Goal: Find specific page/section: Find specific page/section

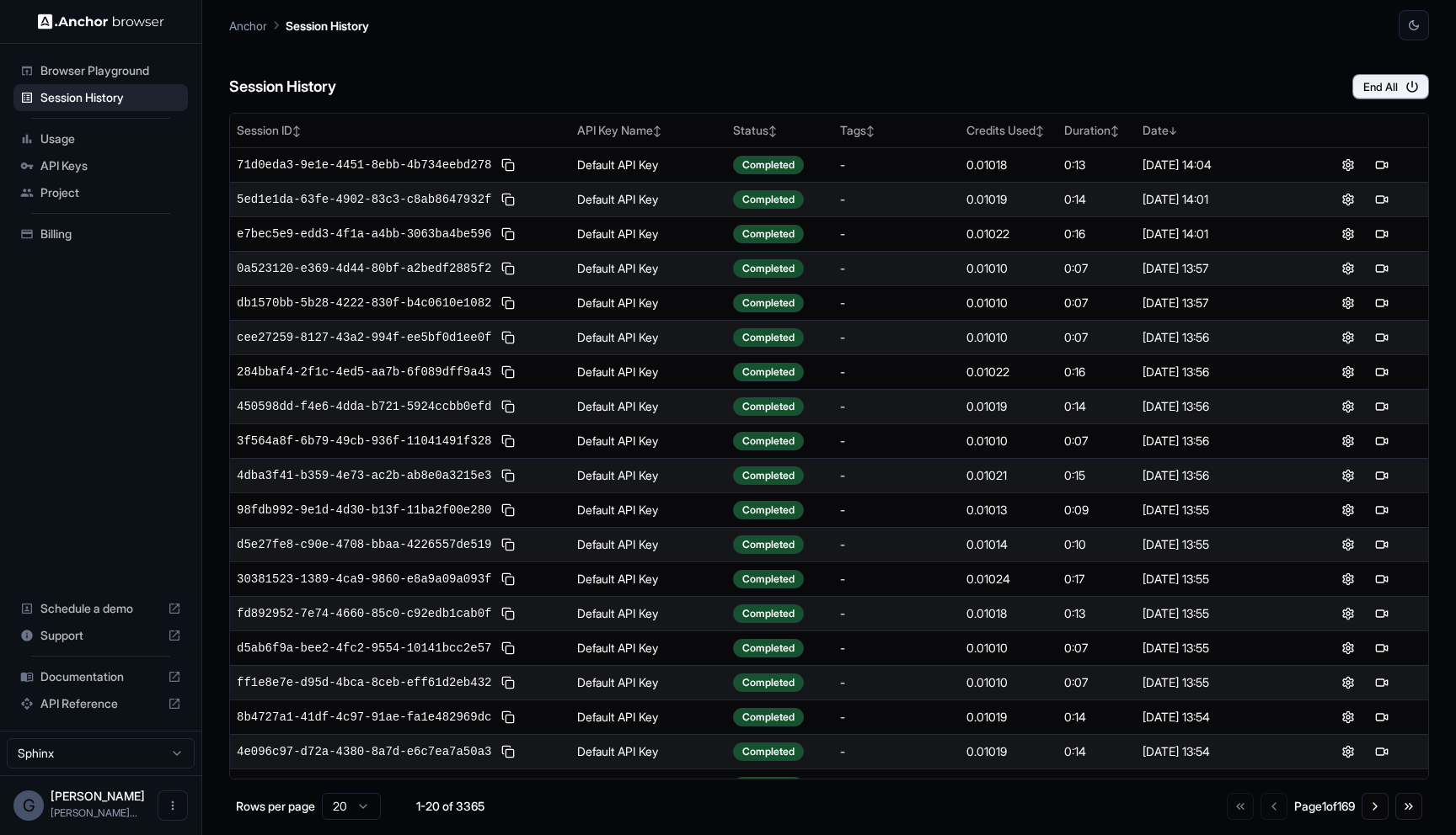
click at [1386, 186] on td at bounding box center [1364, 199] width 126 height 35
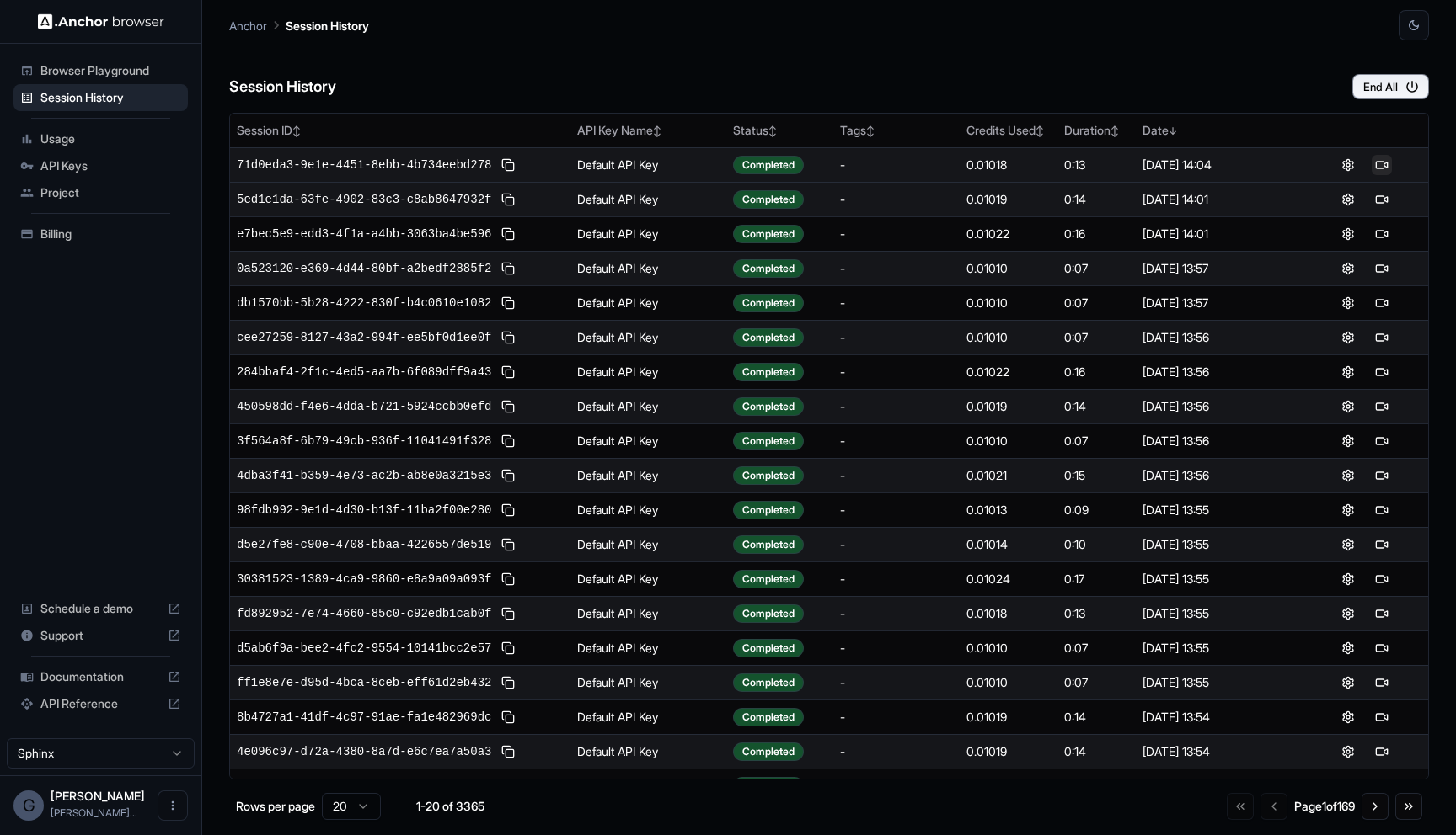
click at [1380, 155] on button at bounding box center [1381, 165] width 20 height 20
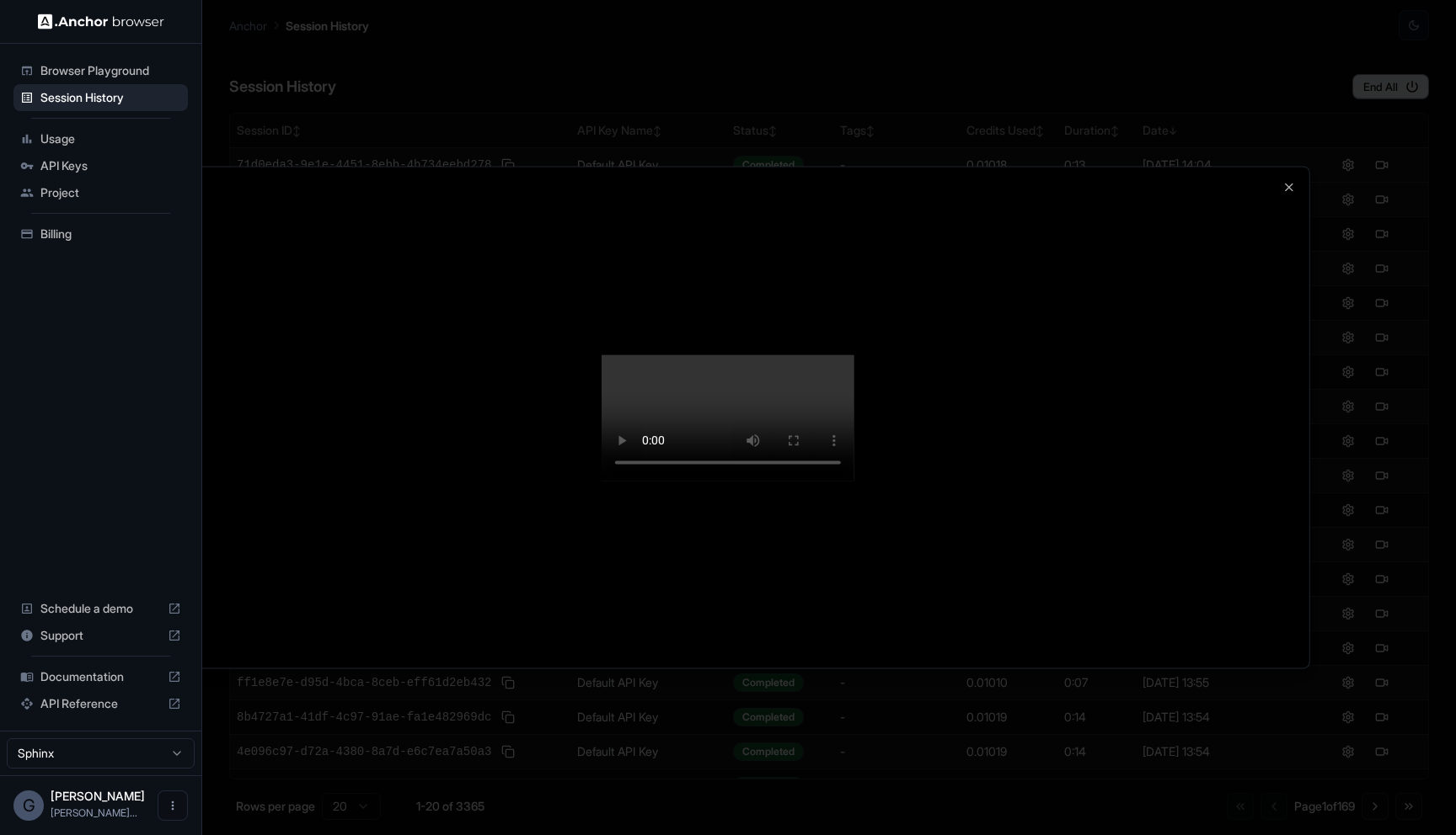
drag, startPoint x: 1002, startPoint y: 433, endPoint x: 943, endPoint y: 834, distance: 405.3
click at [943, 834] on body "Browser Playground Session History Usage API Keys Project Billing Schedule a de…" at bounding box center [728, 418] width 1456 height 835
click at [854, 481] on video at bounding box center [728, 418] width 253 height 126
click at [858, 752] on div at bounding box center [728, 418] width 1456 height 835
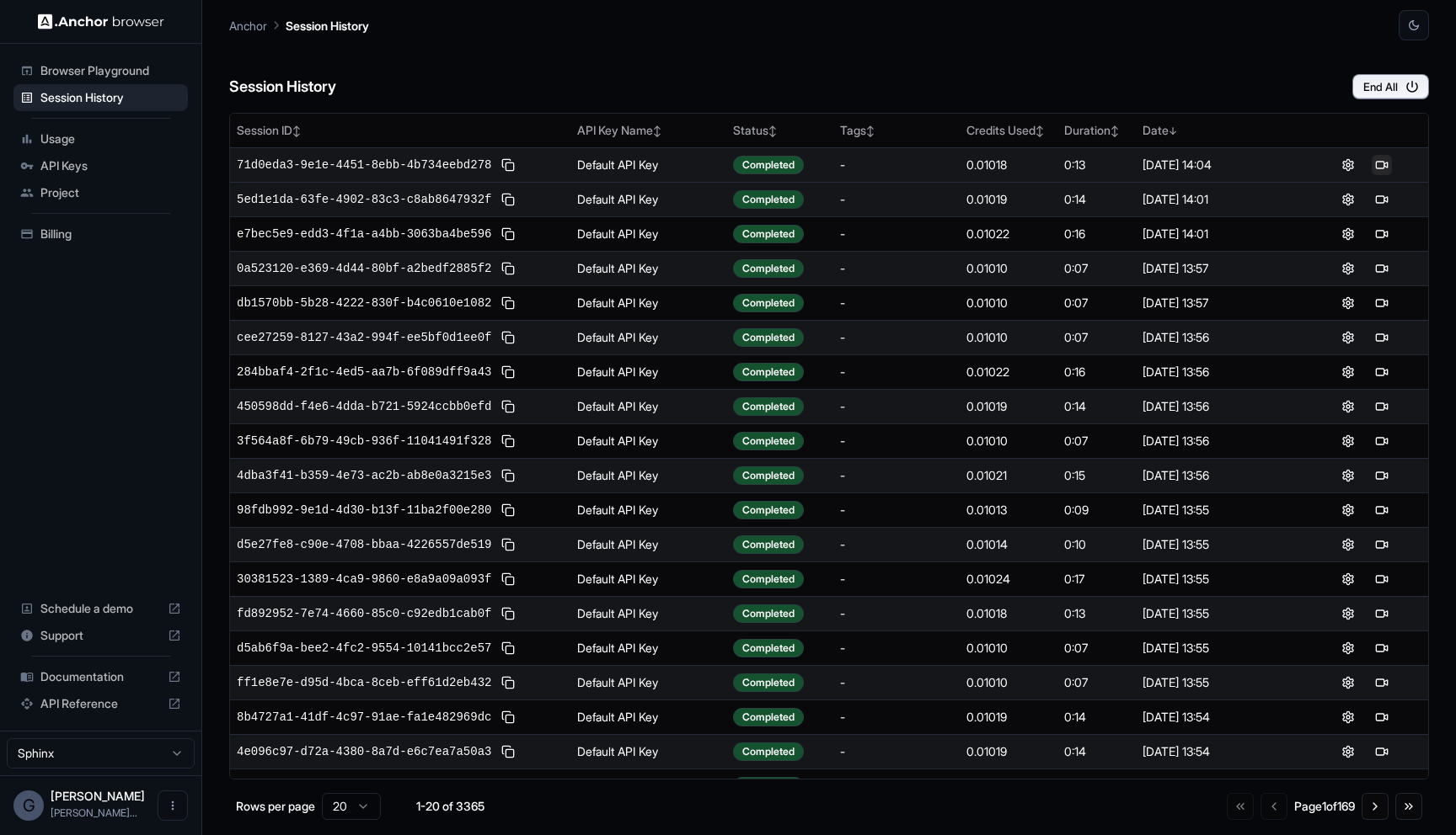
click at [1380, 171] on button at bounding box center [1381, 165] width 20 height 20
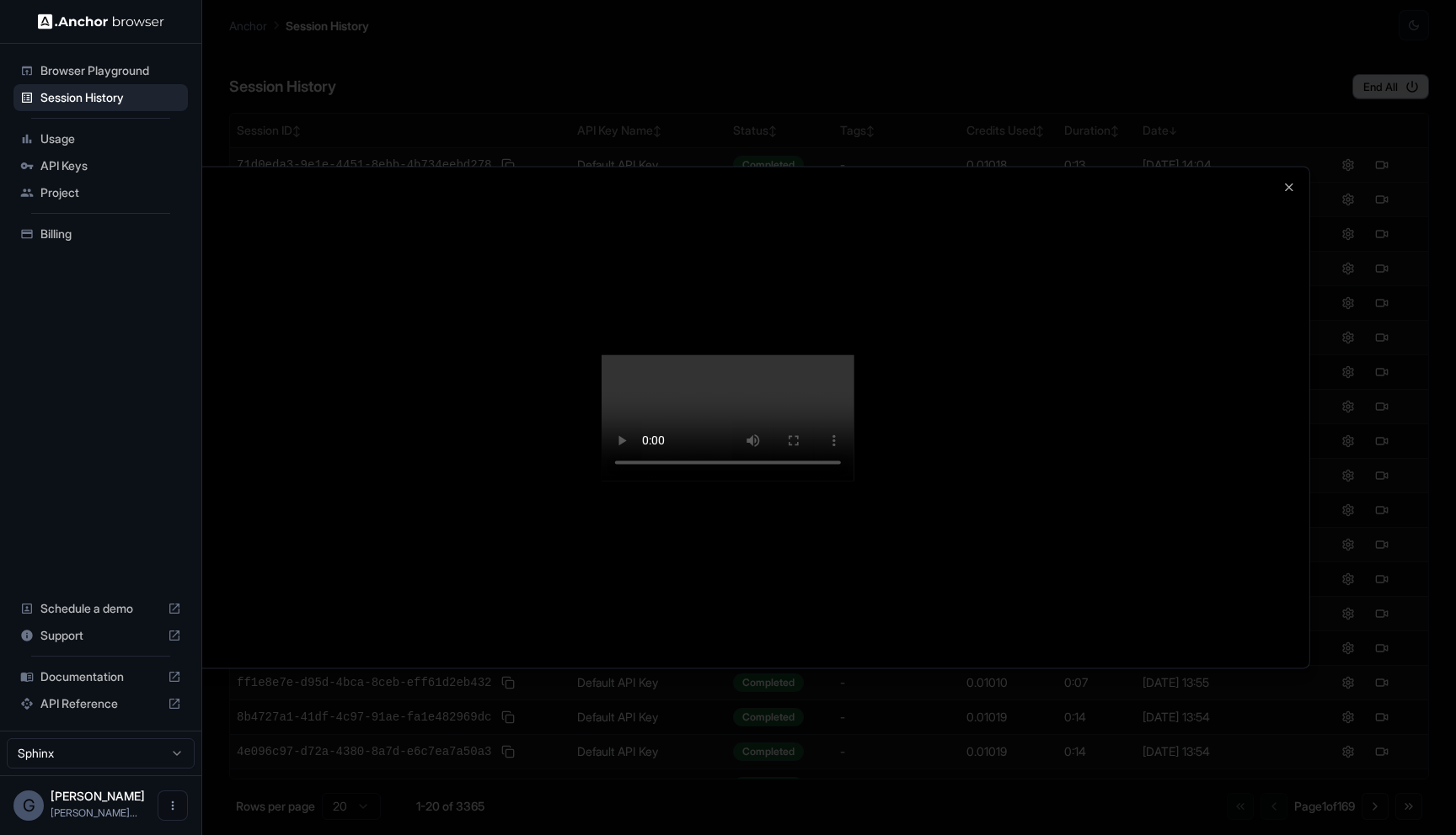
click at [909, 754] on div at bounding box center [728, 418] width 1456 height 835
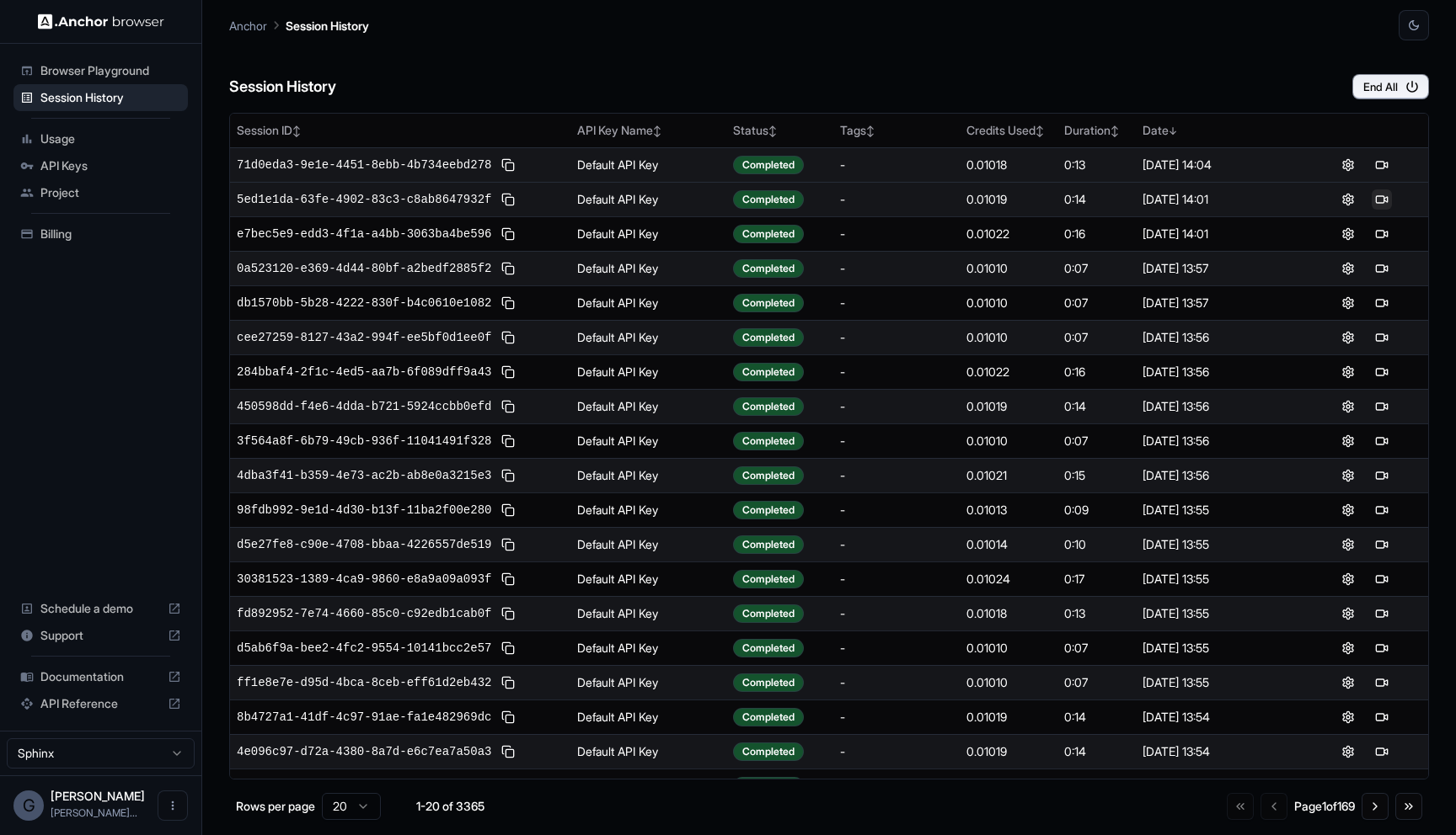
click at [1382, 199] on button at bounding box center [1381, 199] width 20 height 20
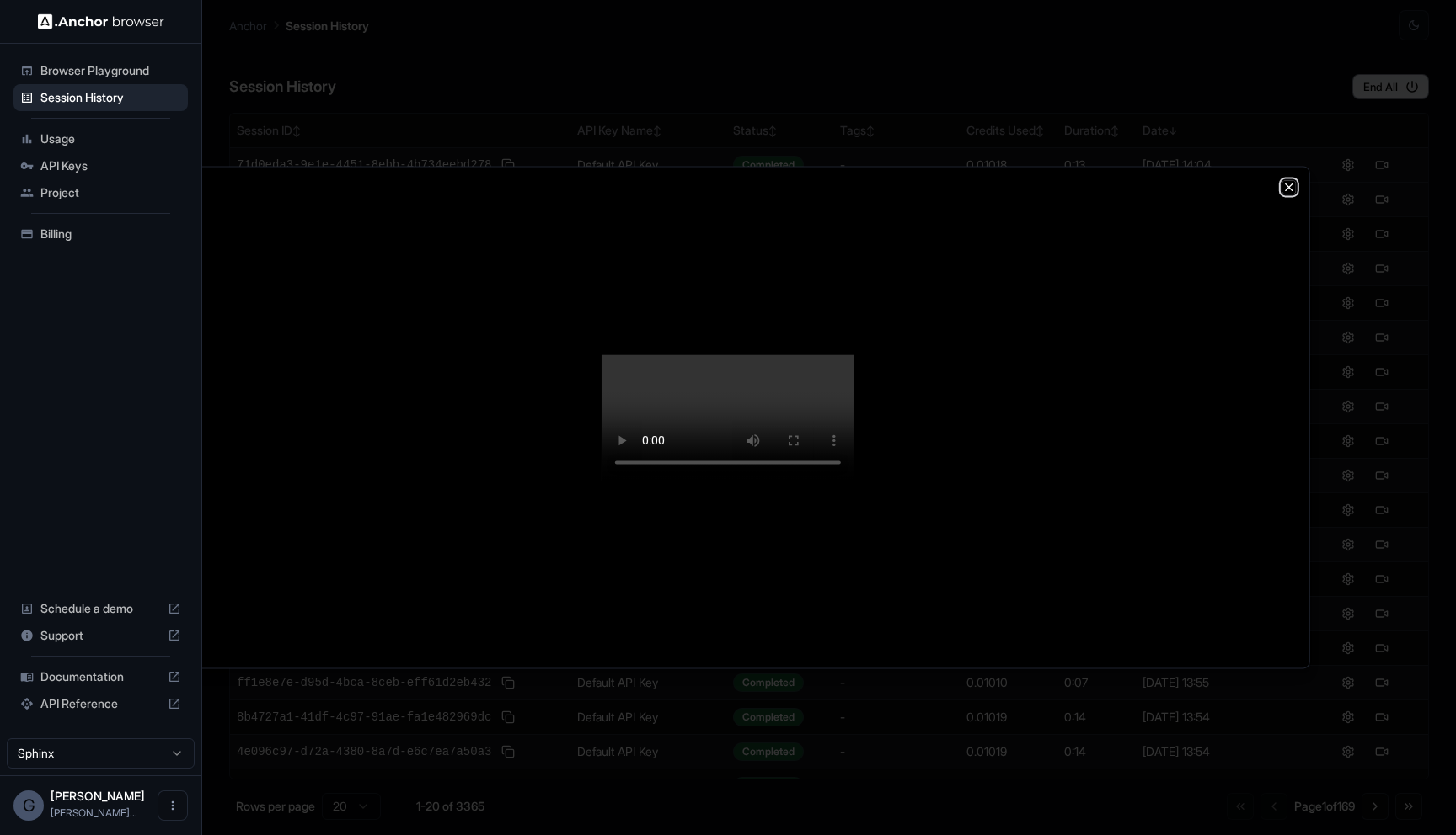
click at [1287, 180] on icon "button" at bounding box center [1289, 187] width 14 height 14
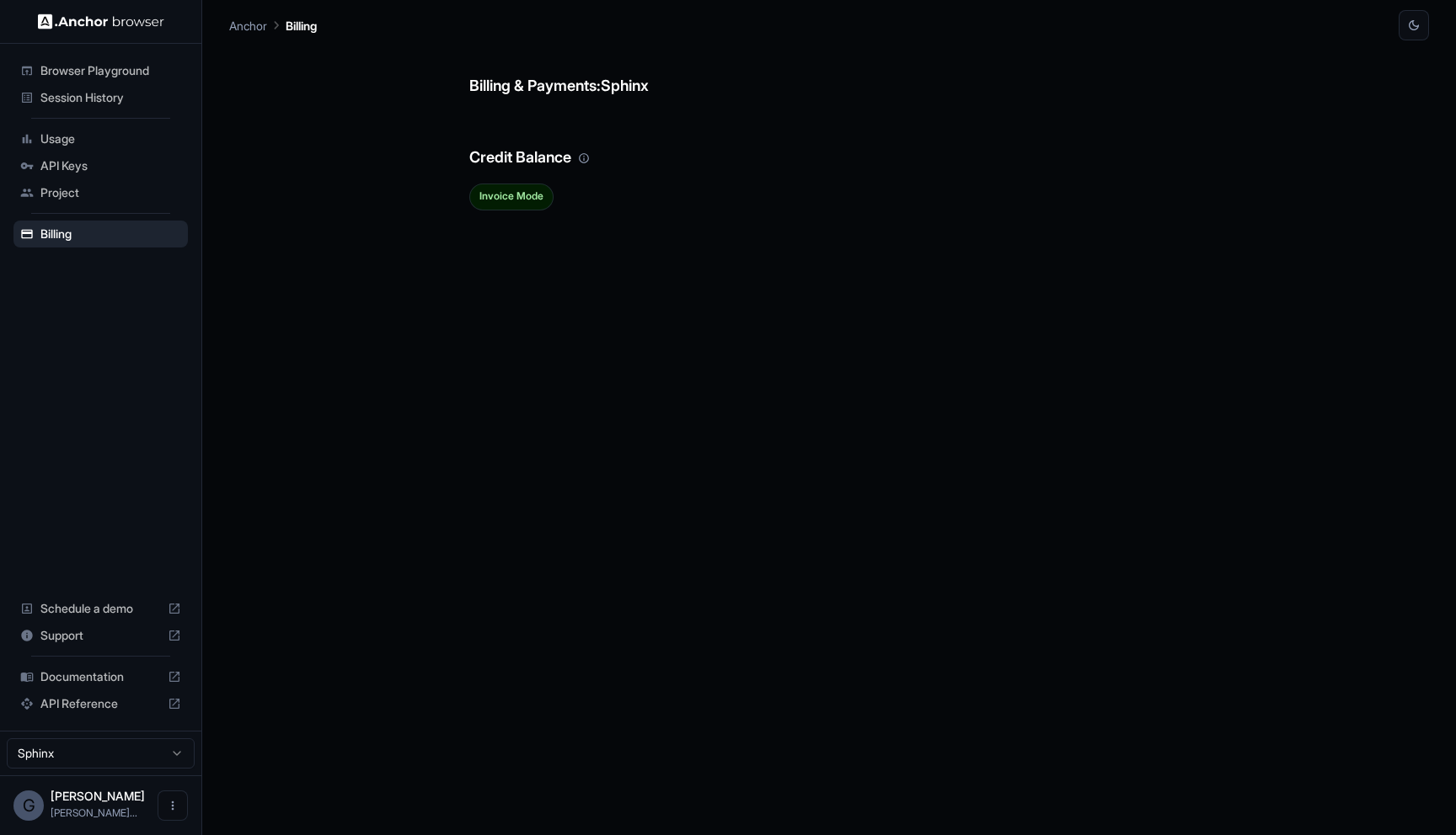
click at [122, 100] on span "Session History" at bounding box center [111, 98] width 141 height 17
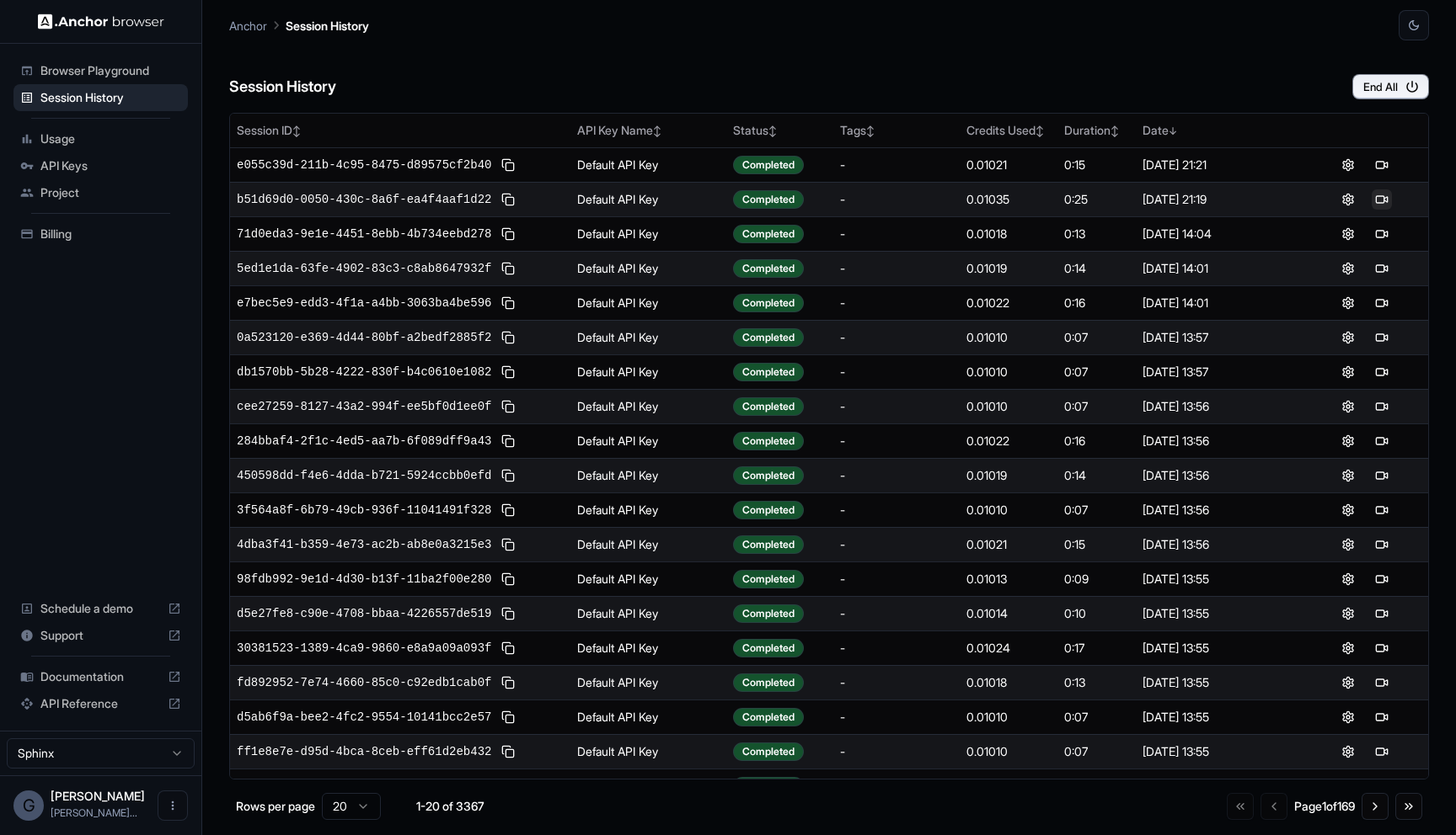
click at [1377, 193] on button at bounding box center [1381, 199] width 20 height 20
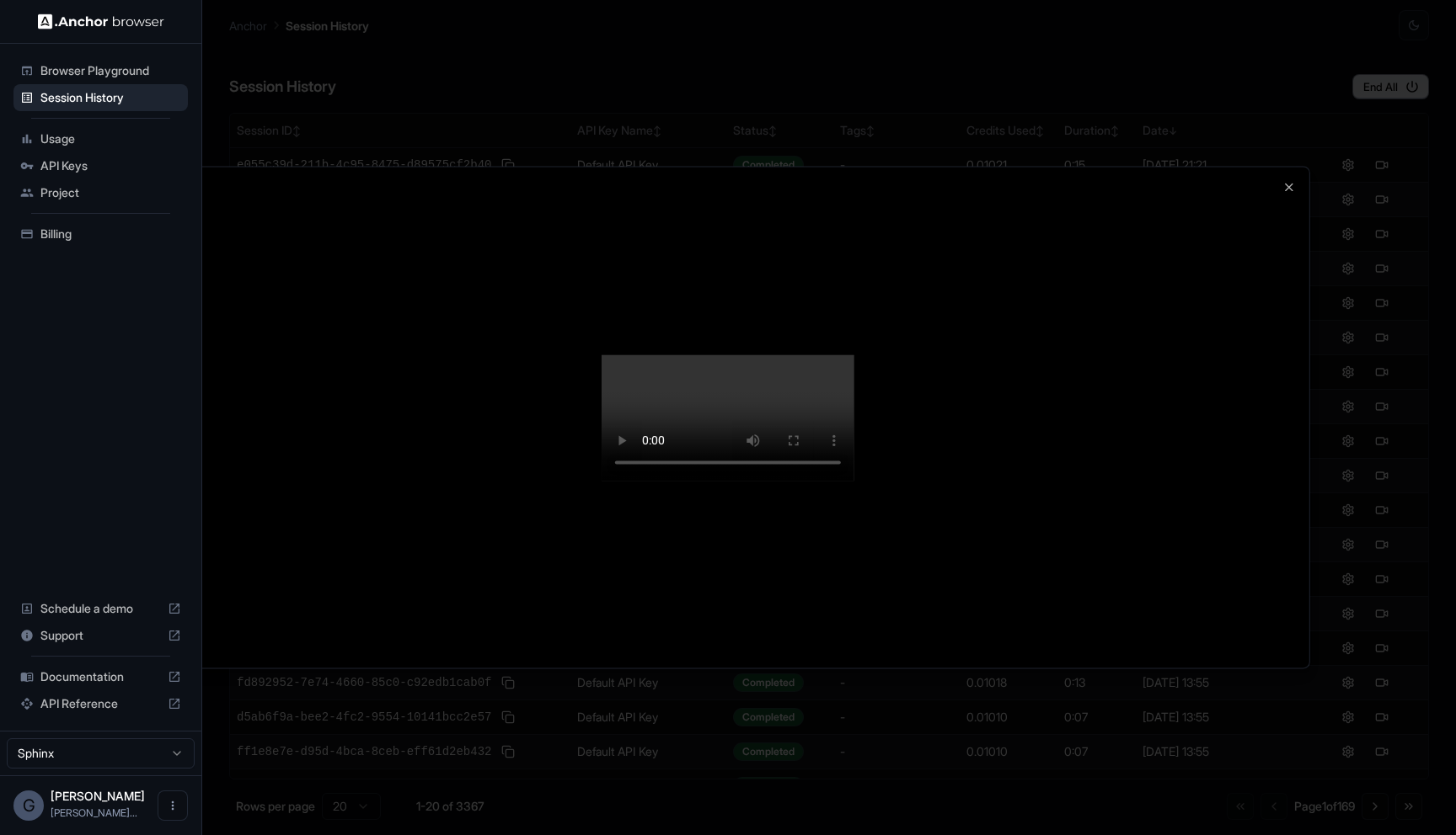
click at [1047, 753] on div at bounding box center [728, 418] width 1456 height 835
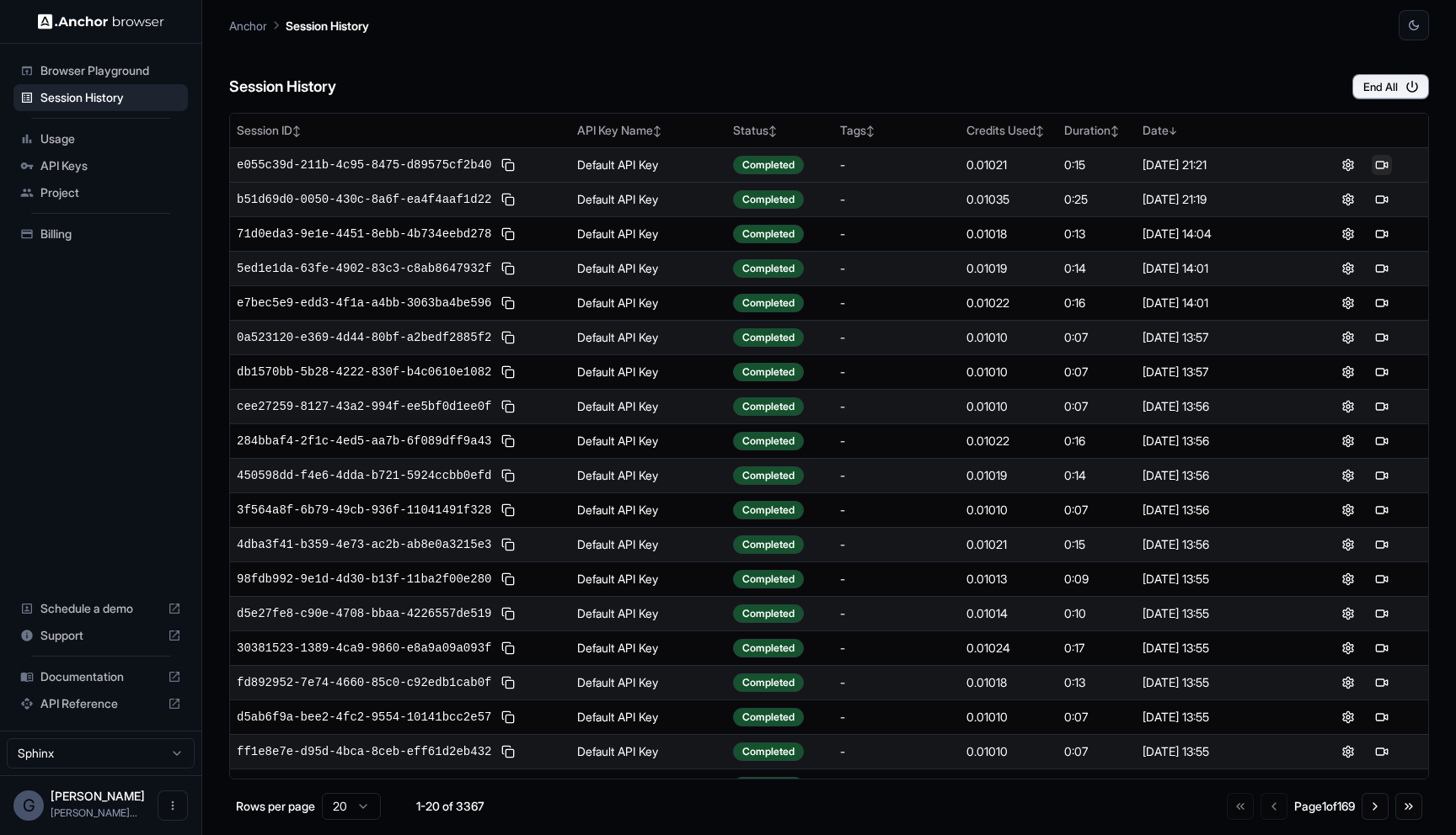
click at [1382, 164] on button at bounding box center [1381, 165] width 20 height 20
